Goal: Book appointment/travel/reservation

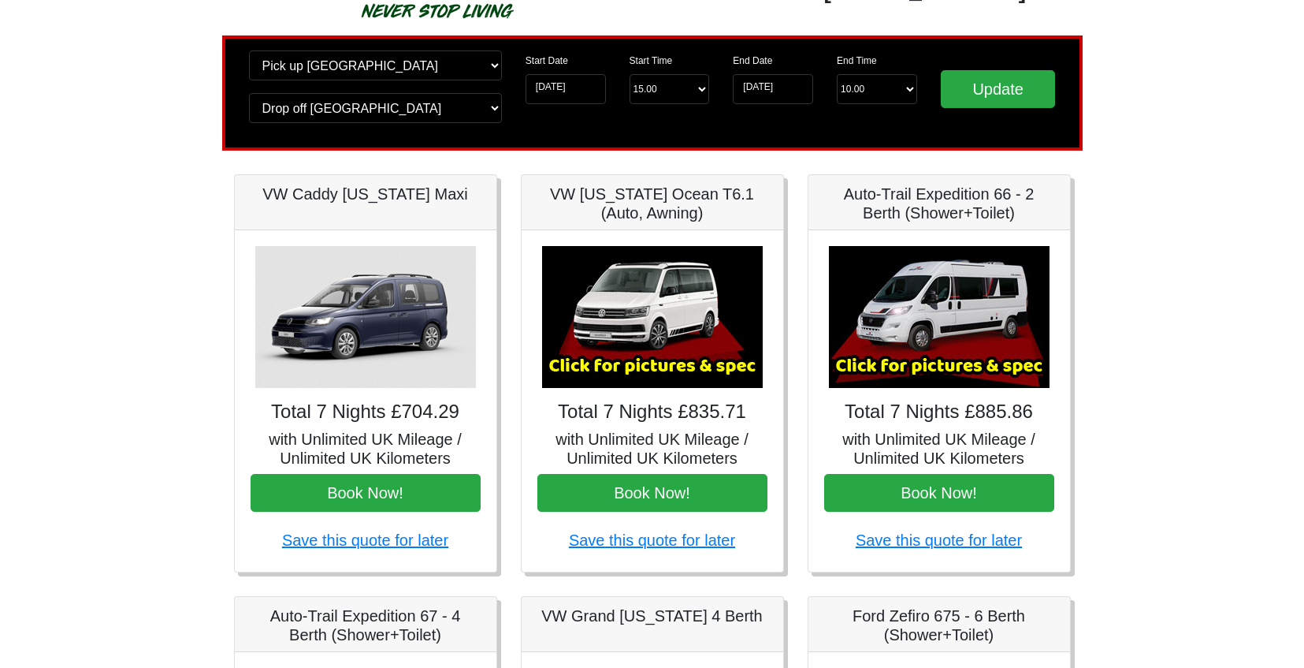
scroll to position [94, 0]
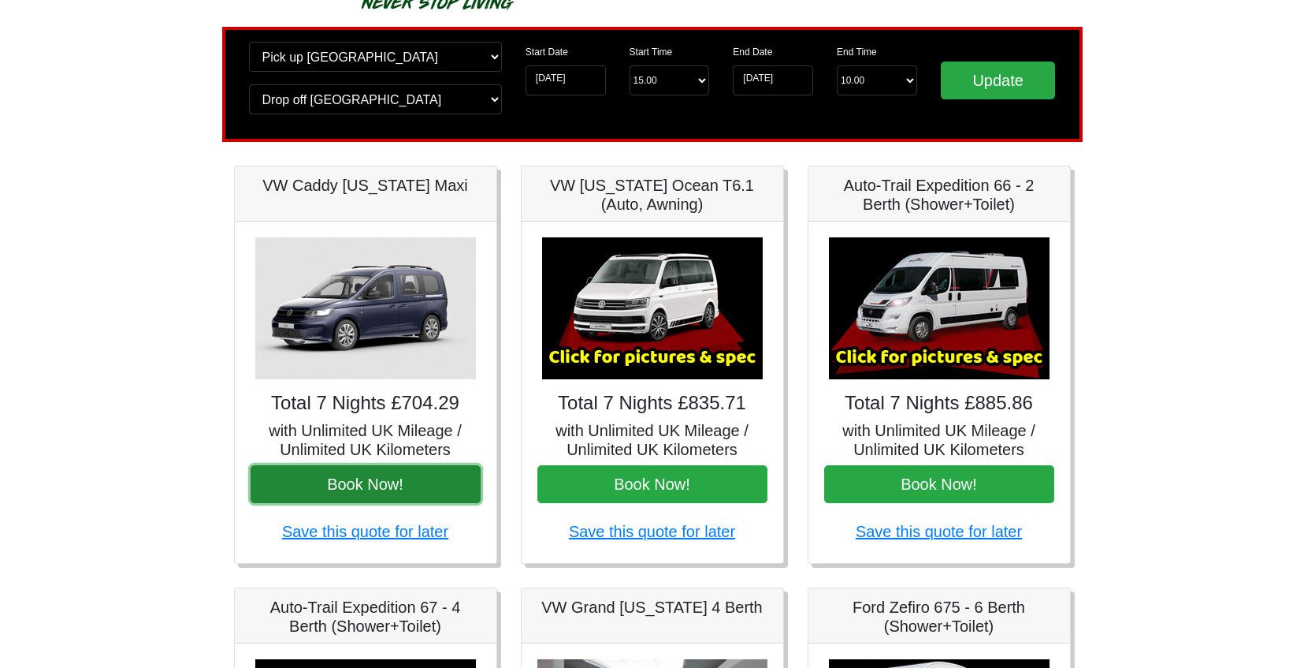
click at [403, 471] on button "Book Now!" at bounding box center [366, 484] width 230 height 38
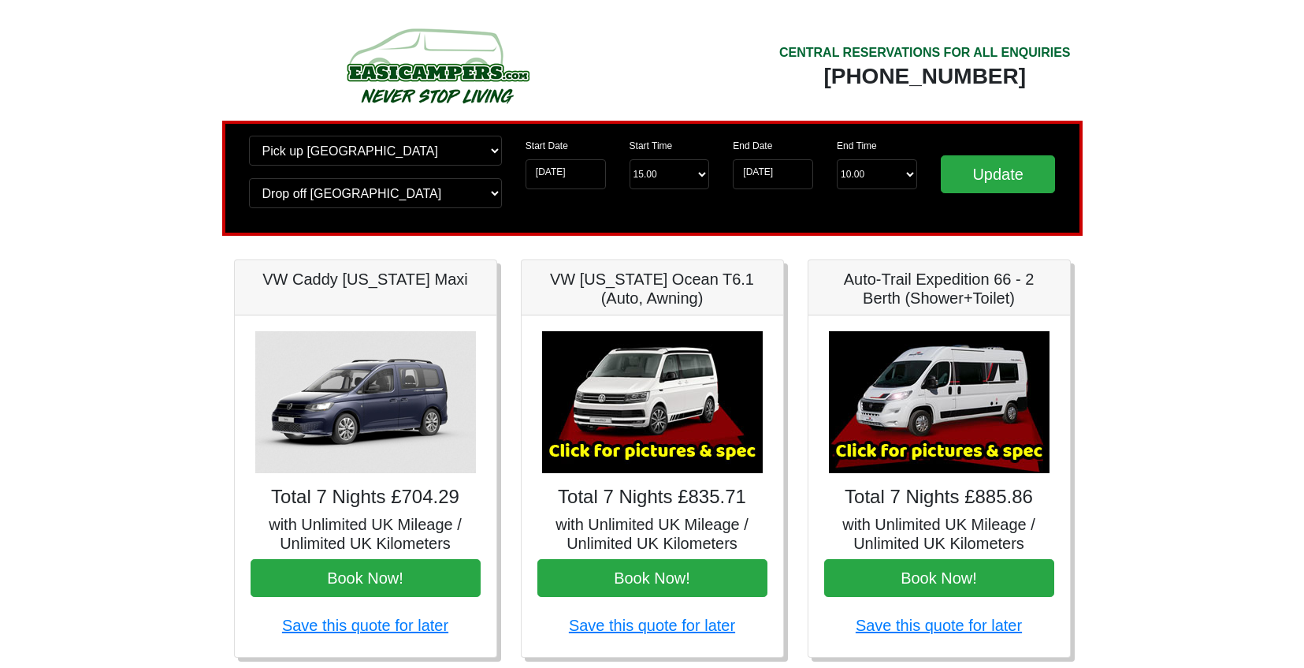
scroll to position [94, 0]
